Goal: Check status: Check status

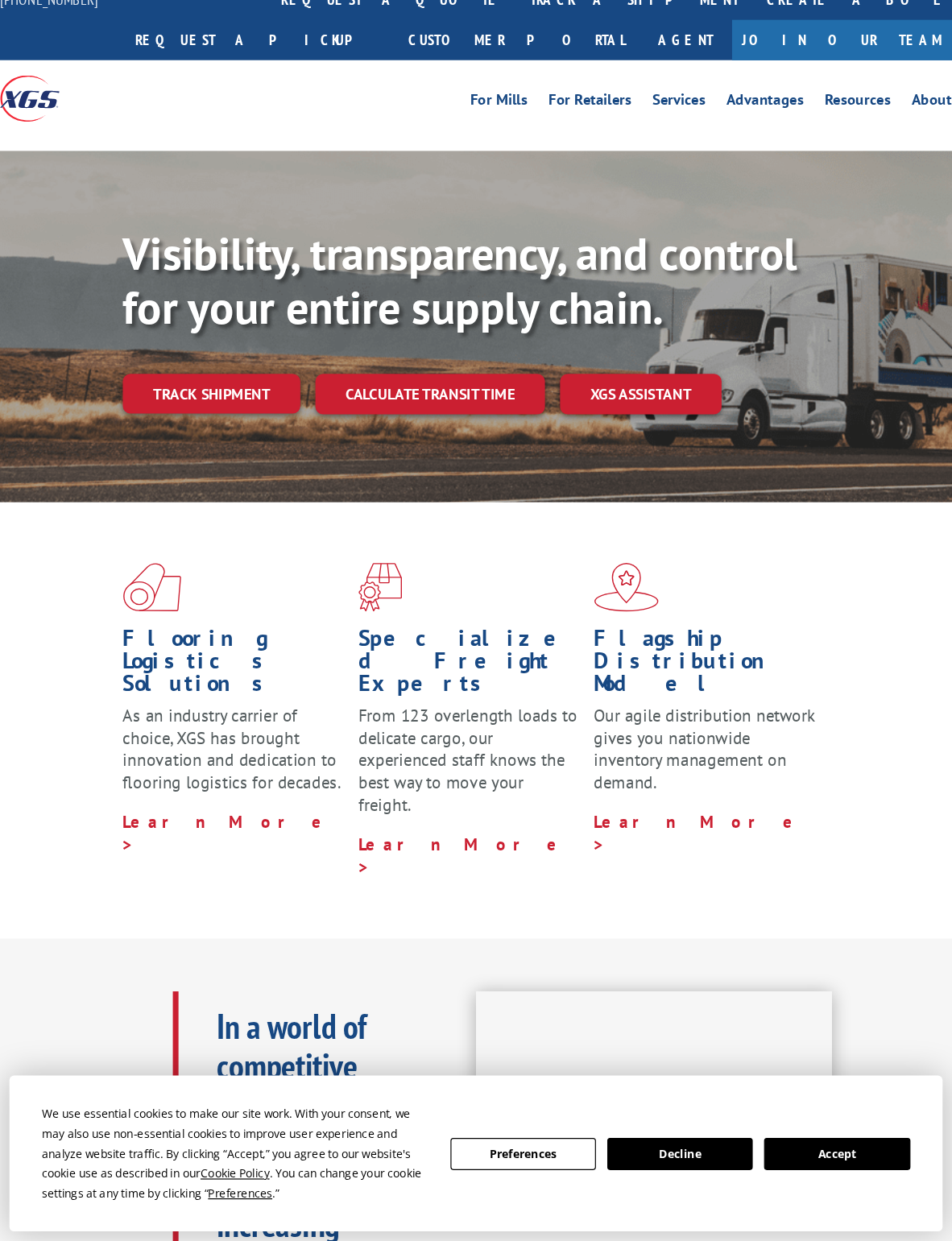
scroll to position [36, 0]
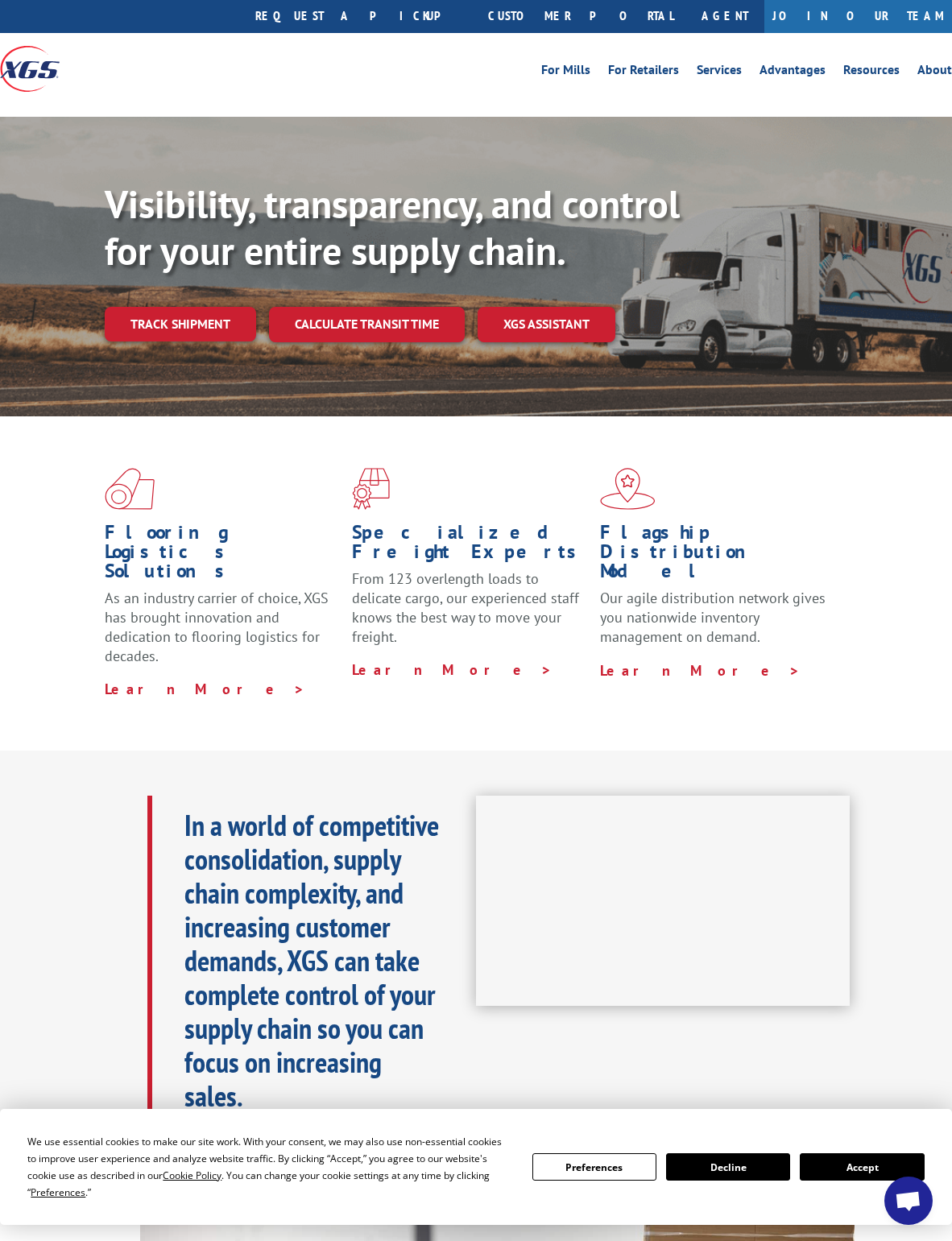
click at [161, 307] on link "Track shipment" at bounding box center [180, 324] width 151 height 34
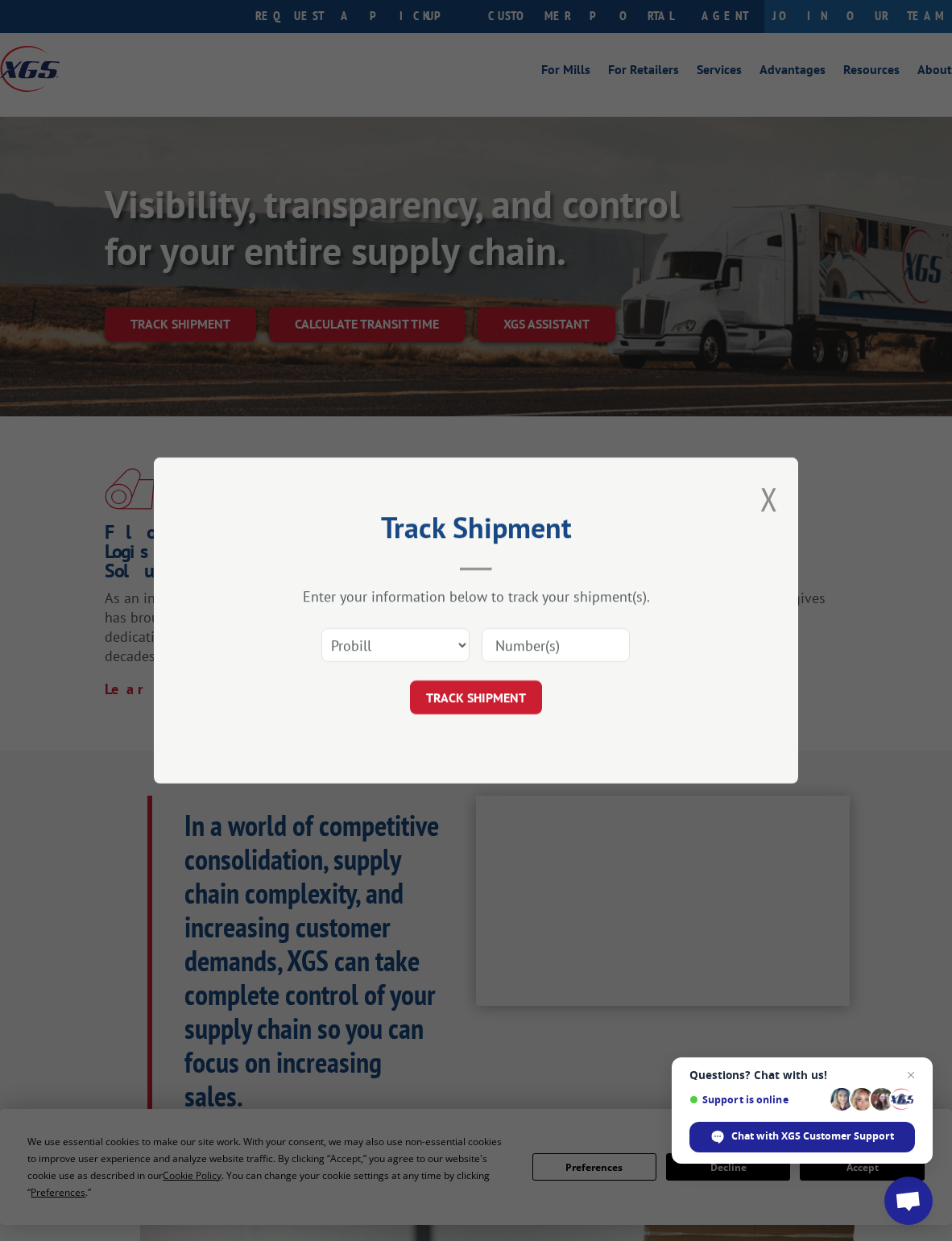
click at [557, 644] on input at bounding box center [556, 645] width 148 height 34
type input "17402330"
click at [461, 700] on button "TRACK SHIPMENT" at bounding box center [476, 697] width 132 height 34
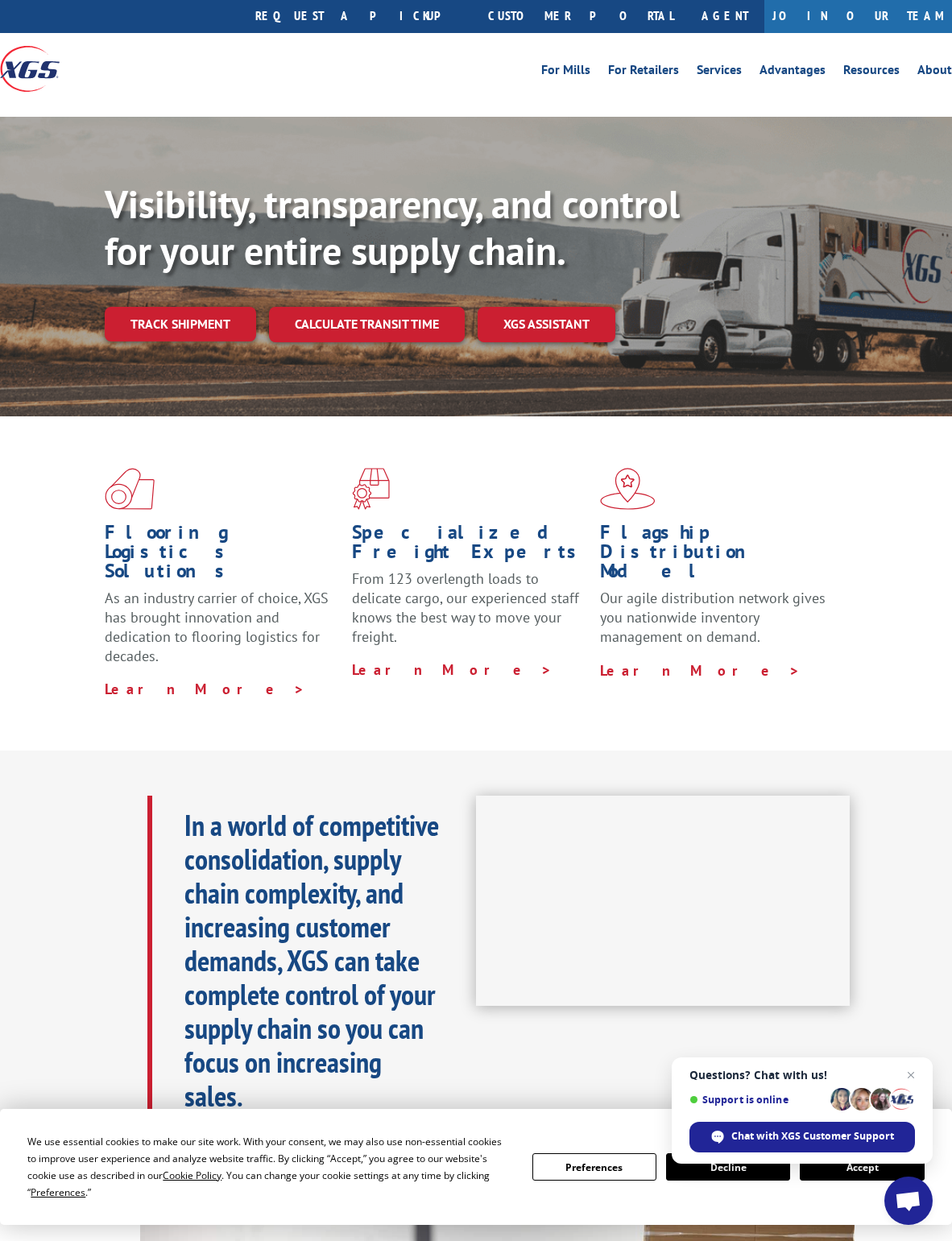
click at [163, 307] on link "Track shipment" at bounding box center [180, 324] width 151 height 34
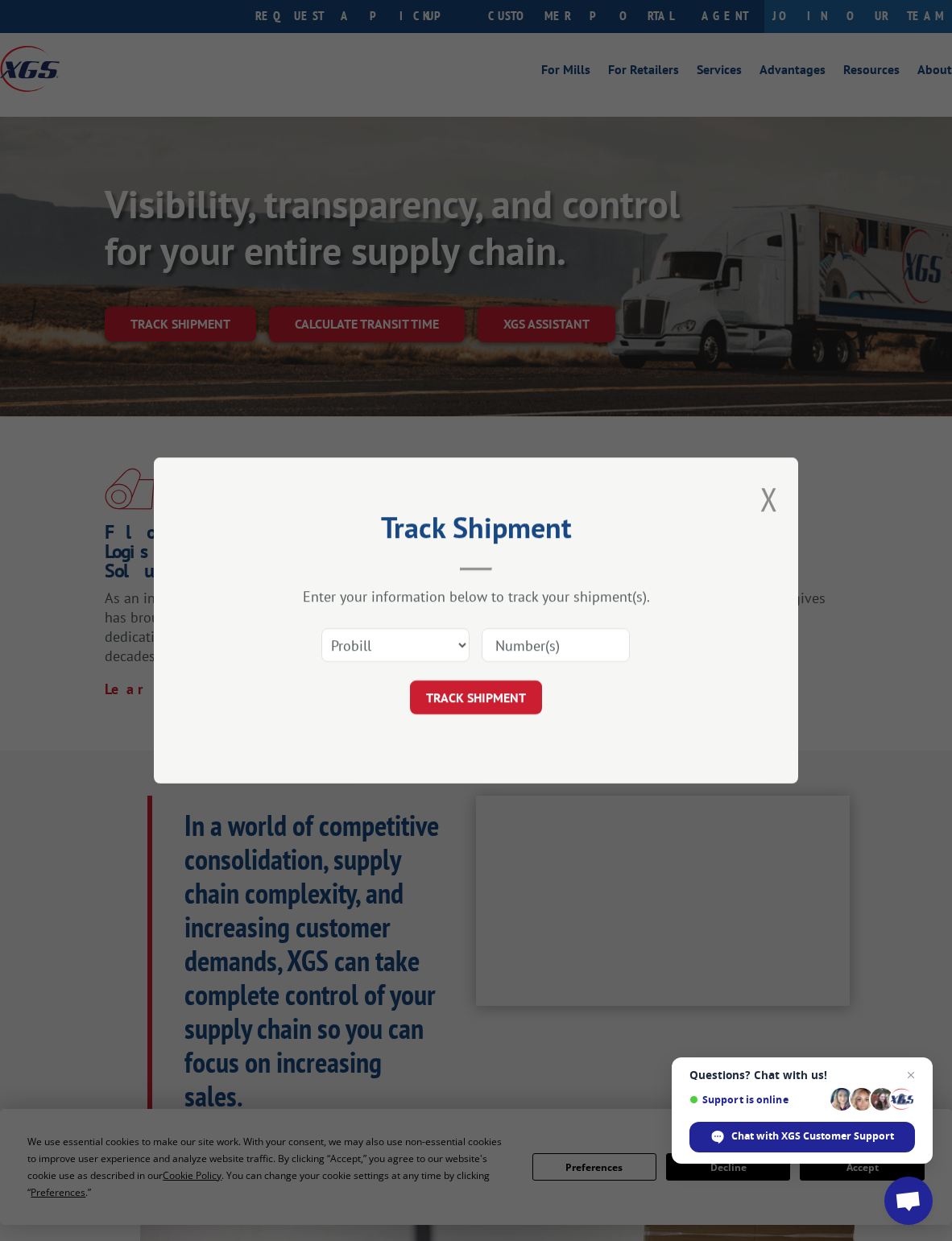
click at [518, 638] on input at bounding box center [556, 645] width 148 height 34
type input "17402330"
click at [458, 698] on button "TRACK SHIPMENT" at bounding box center [476, 697] width 132 height 34
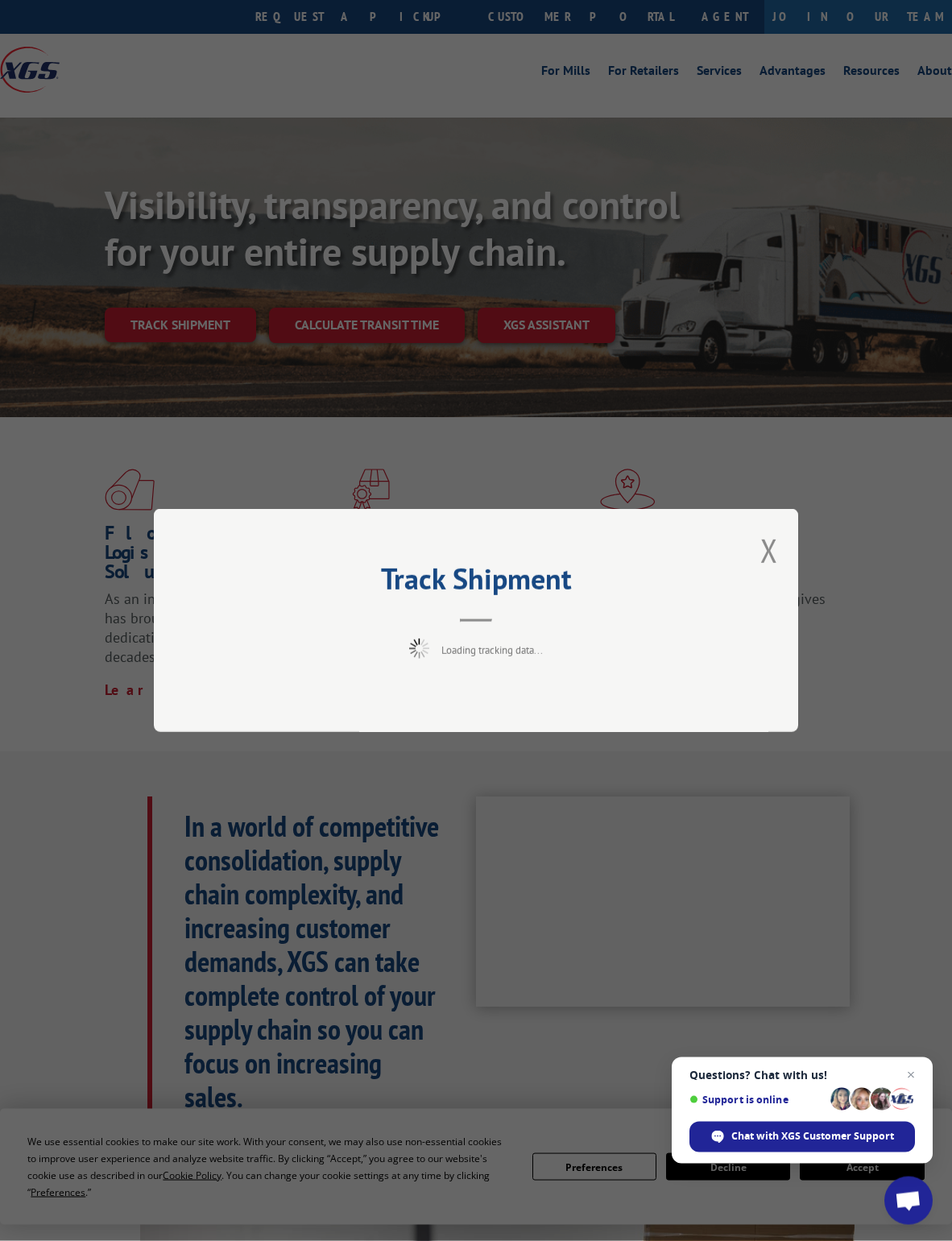
scroll to position [36, 0]
click at [799, 545] on div "Track Shipment Request error: No data was found for the specified criteria." at bounding box center [476, 620] width 952 height 1241
click at [774, 543] on button "Close modal" at bounding box center [769, 550] width 18 height 43
